Goal: Information Seeking & Learning: Learn about a topic

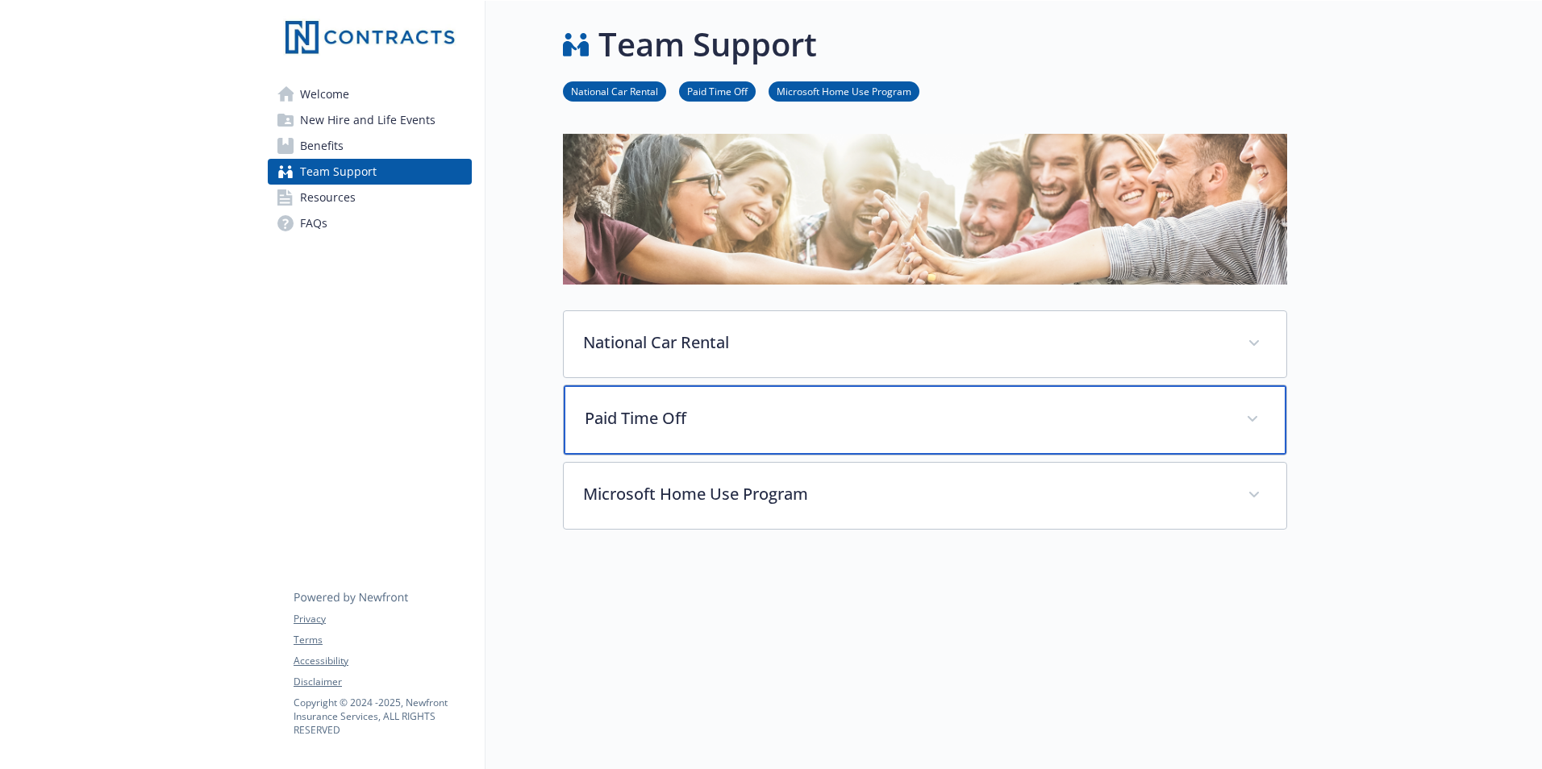
click at [1236, 423] on div "Paid Time Off" at bounding box center [925, 419] width 723 height 69
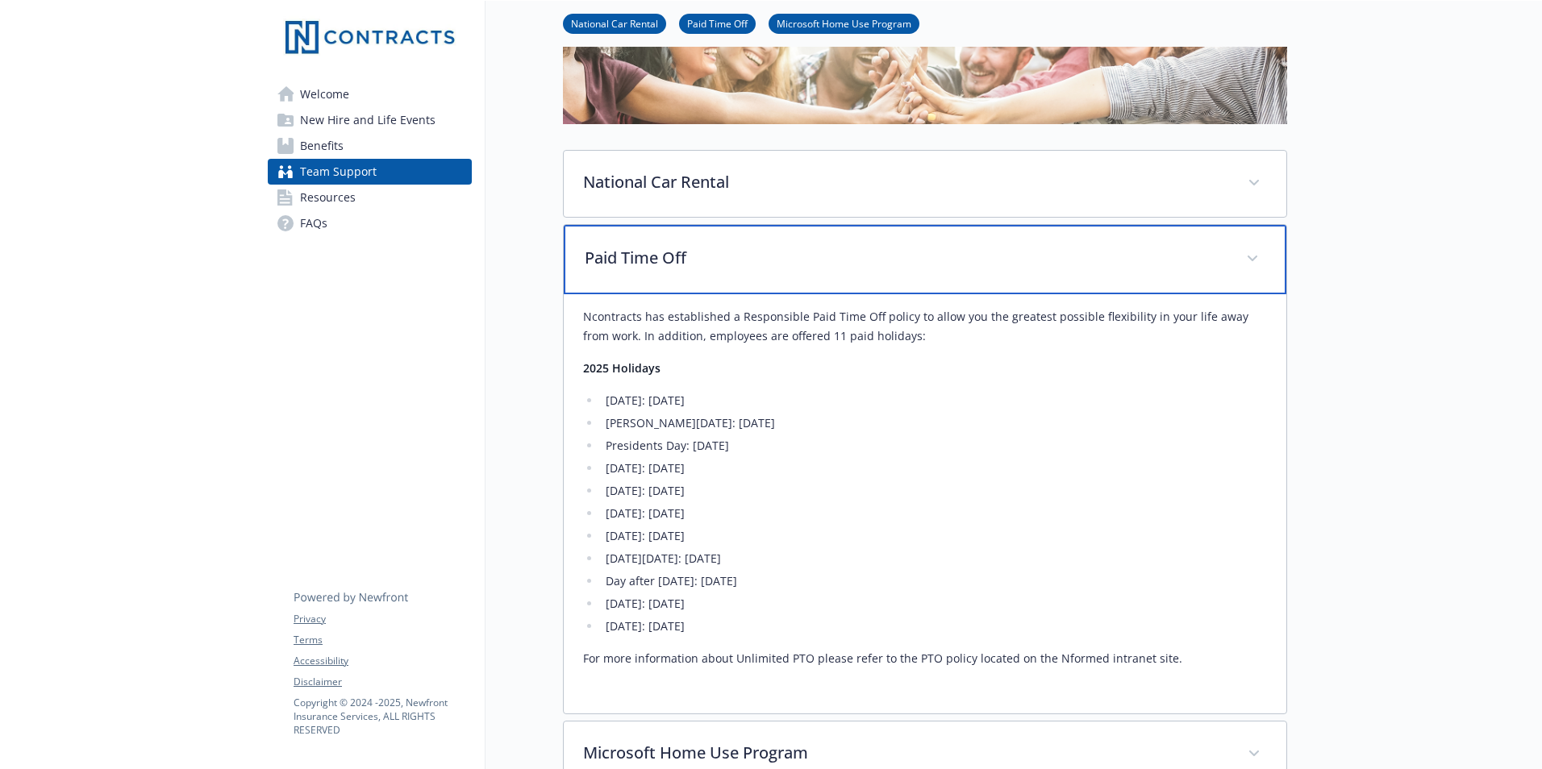
scroll to position [161, 0]
